Goal: Navigation & Orientation: Find specific page/section

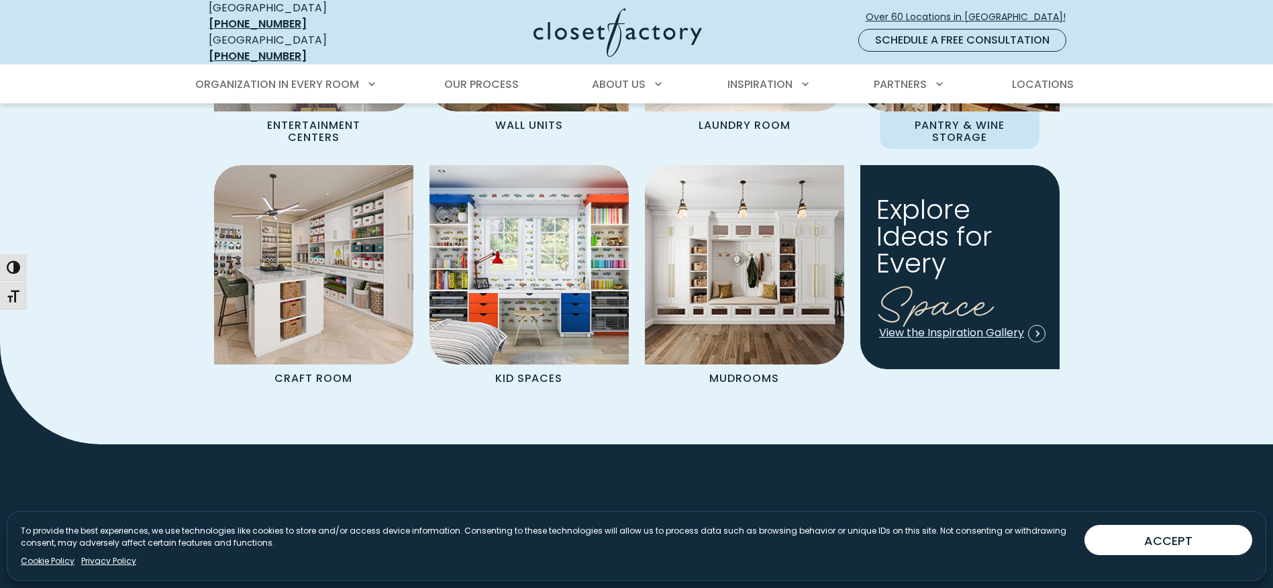
scroll to position [1610, 0]
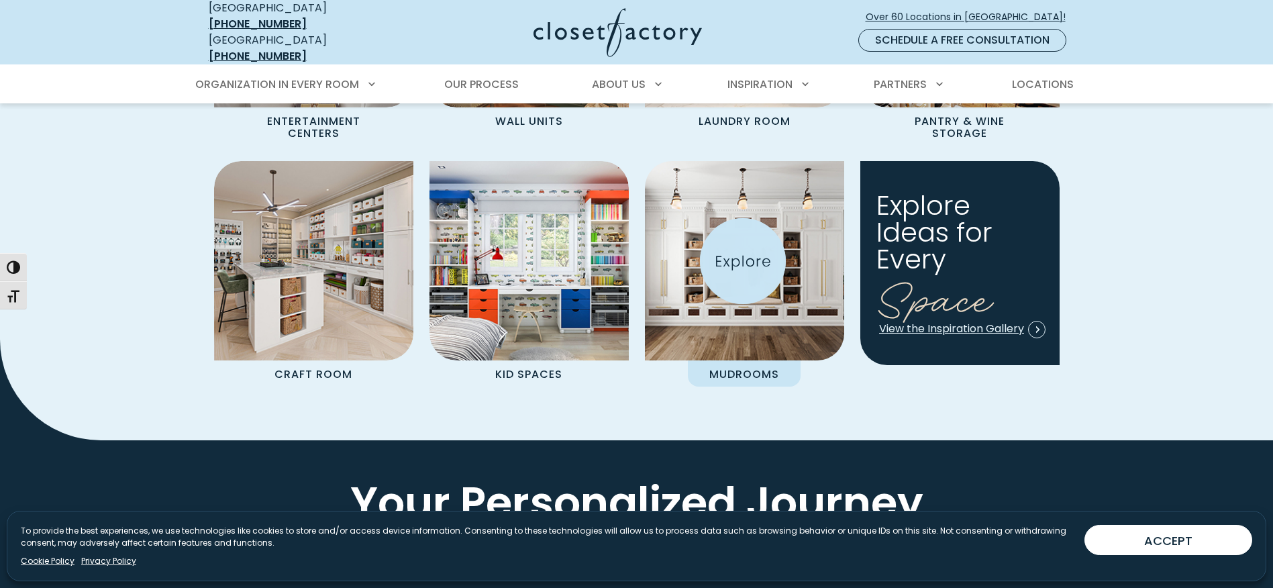
click at [743, 261] on img "Spaces Grid" at bounding box center [744, 260] width 219 height 219
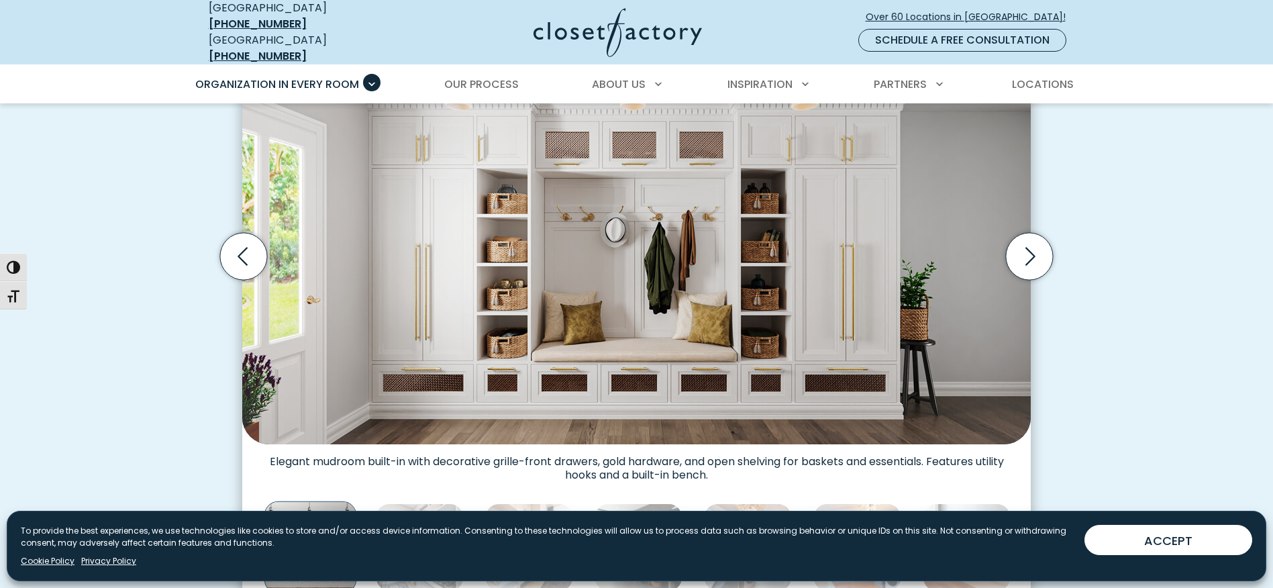
scroll to position [470, 0]
